Goal: Check status

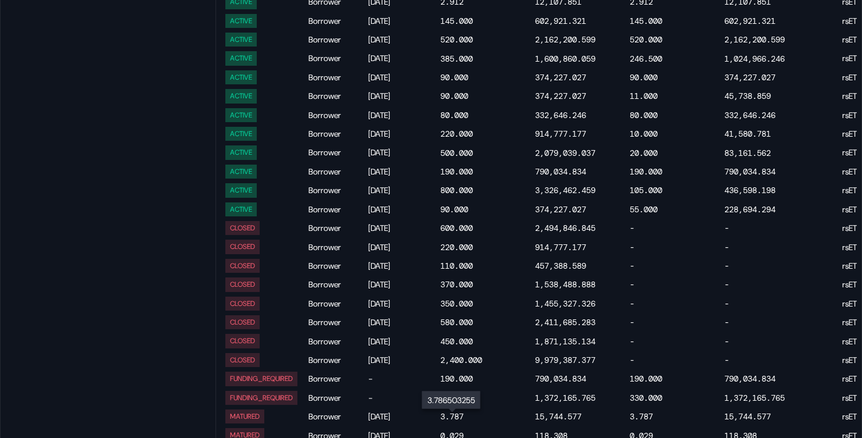
scroll to position [1310, 0]
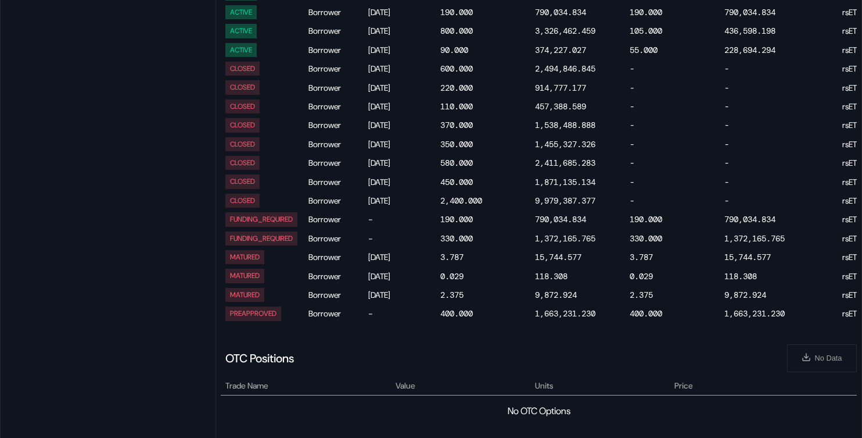
select select "*"
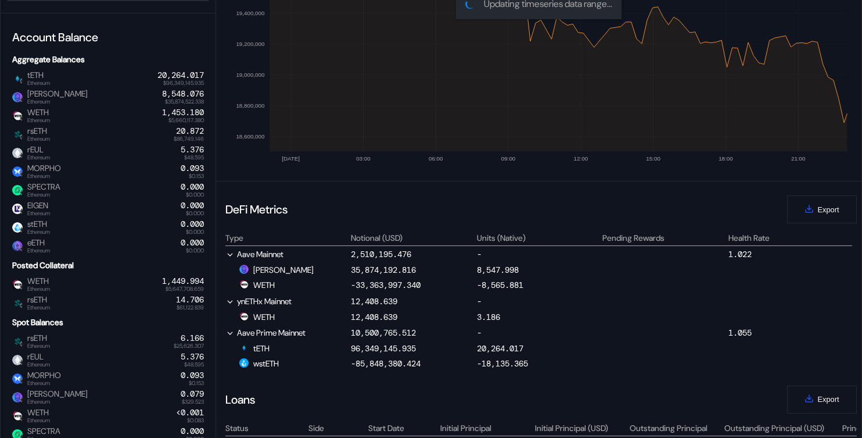
scroll to position [0, 0]
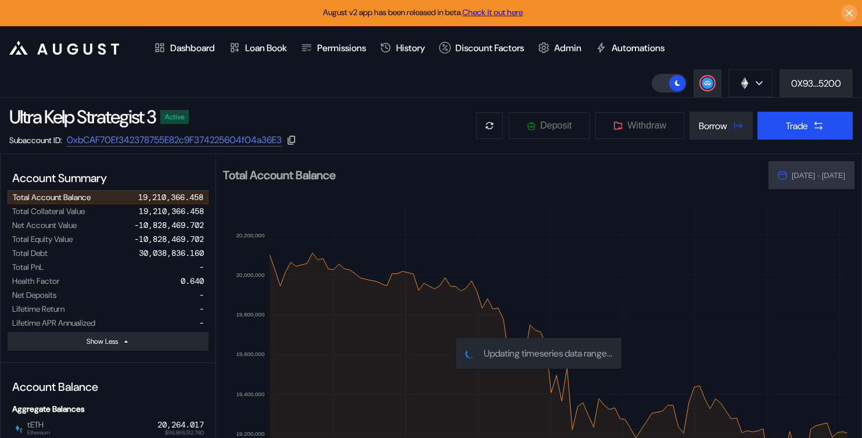
select select "*"
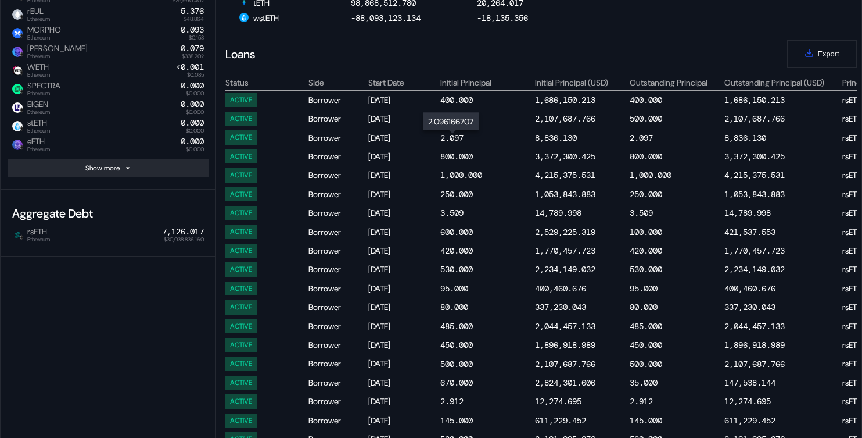
click at [447, 142] on div "2.097" at bounding box center [451, 137] width 23 height 10
click at [458, 212] on div "3.509" at bounding box center [451, 212] width 23 height 10
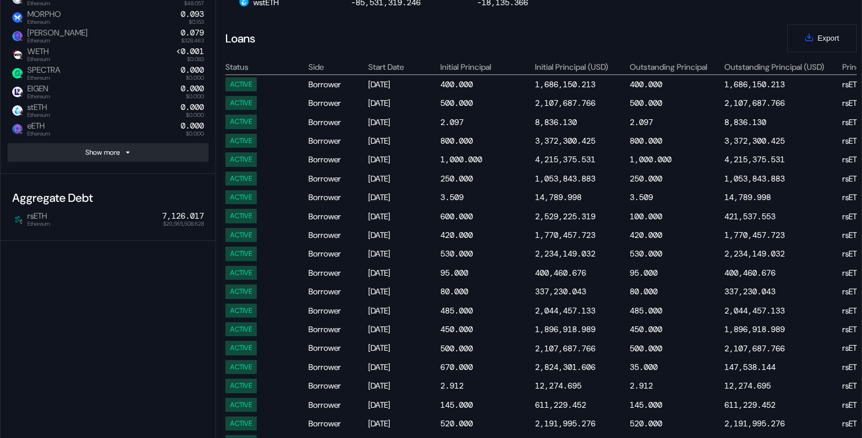
scroll to position [711, 0]
click at [449, 392] on div "2.912" at bounding box center [486, 385] width 93 height 14
click at [453, 386] on div "2.912" at bounding box center [451, 384] width 23 height 10
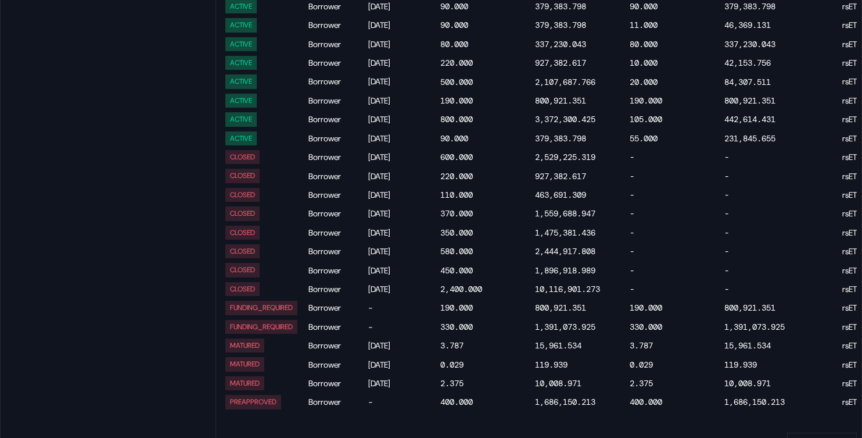
scroll to position [1168, 0]
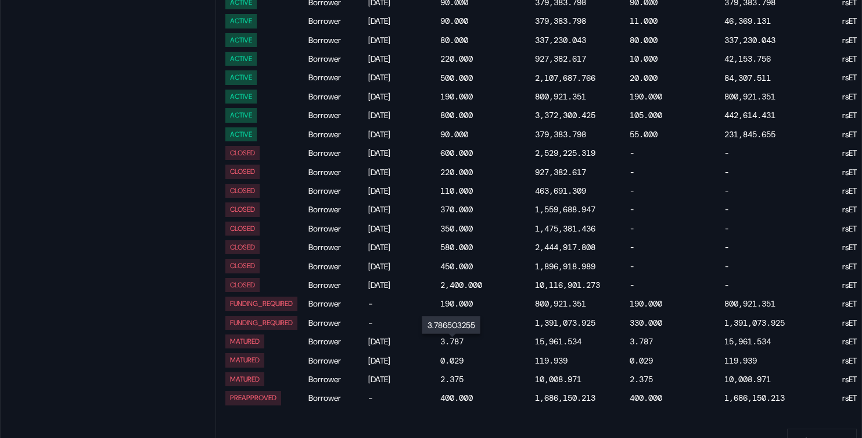
click at [453, 343] on div "3.787" at bounding box center [451, 341] width 23 height 10
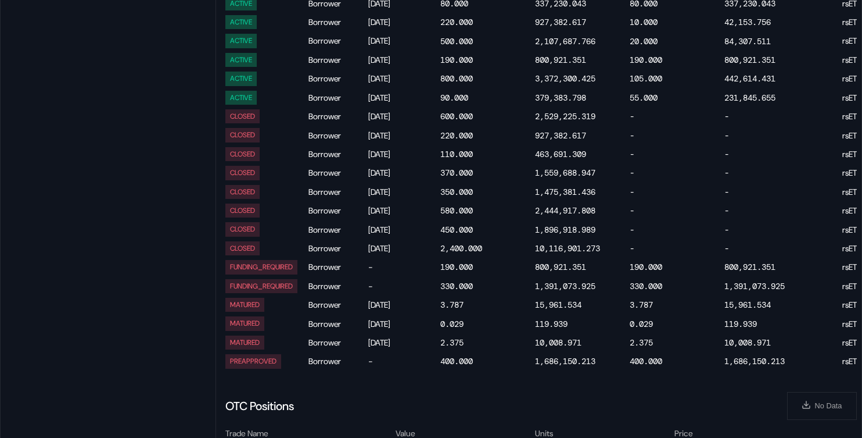
scroll to position [1207, 0]
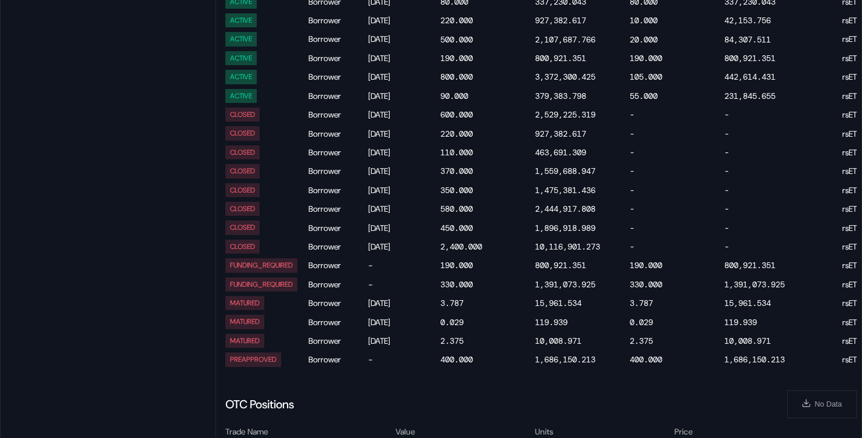
click at [457, 328] on div "0.029" at bounding box center [486, 321] width 93 height 14
click at [453, 324] on div "0.029" at bounding box center [451, 322] width 23 height 10
click at [456, 340] on div "2.375" at bounding box center [451, 340] width 23 height 10
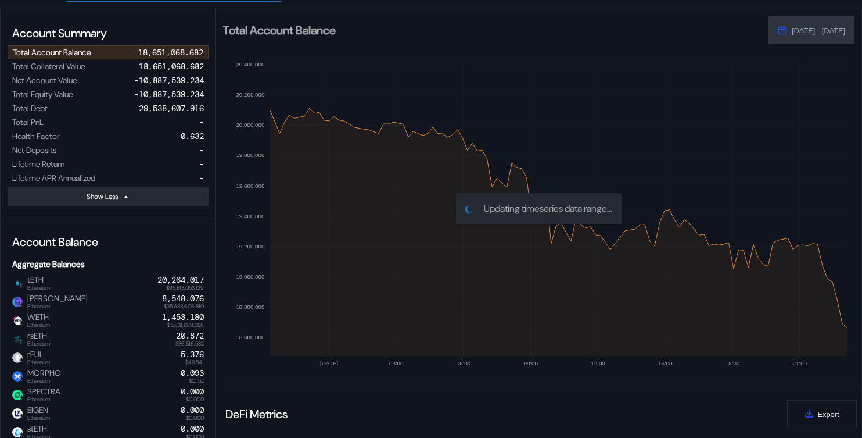
scroll to position [98, 0]
